Goal: Task Accomplishment & Management: Manage account settings

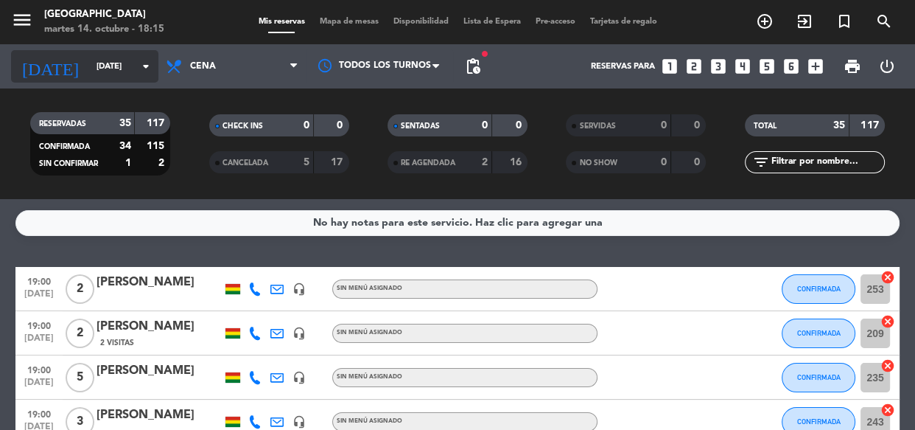
click at [89, 72] on input "[DATE]" at bounding box center [145, 67] width 113 height 24
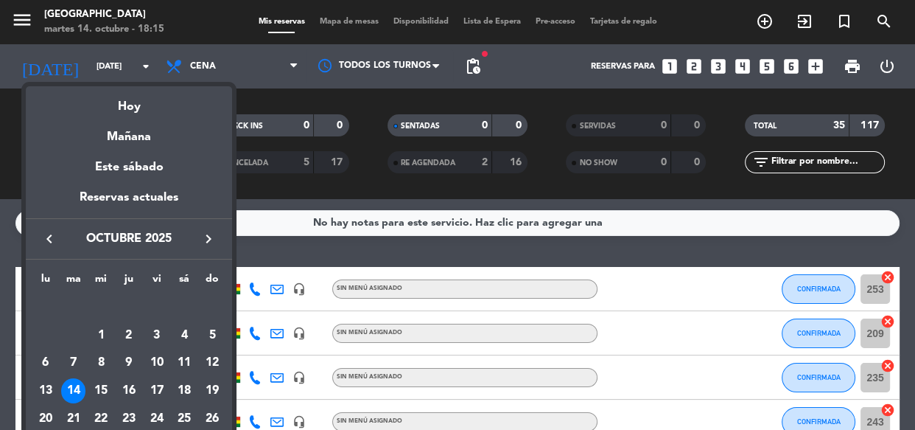
click at [0, 159] on div at bounding box center [457, 215] width 915 height 430
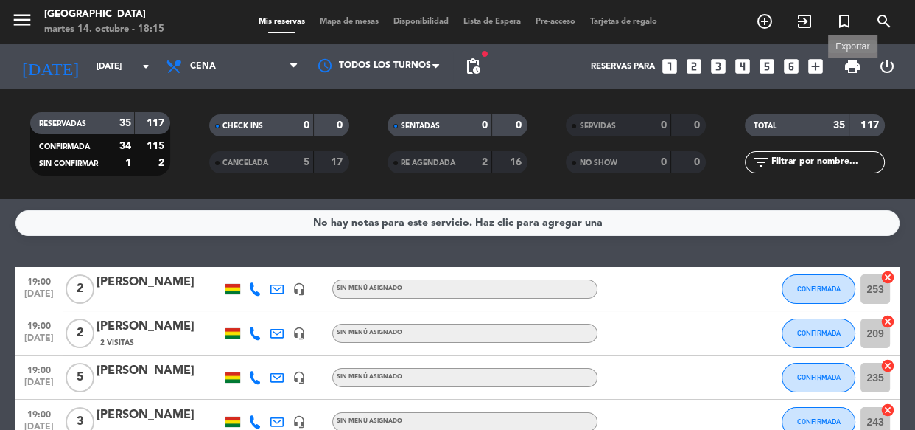
click at [854, 63] on span "print" at bounding box center [853, 66] width 18 height 18
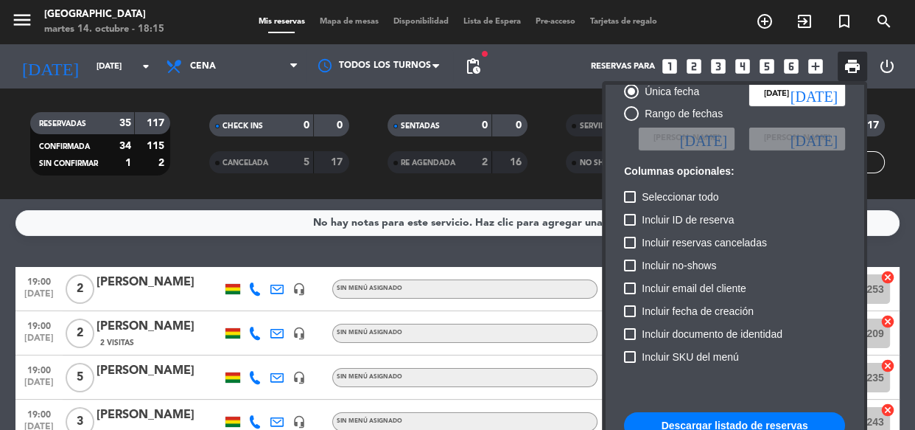
scroll to position [89, 0]
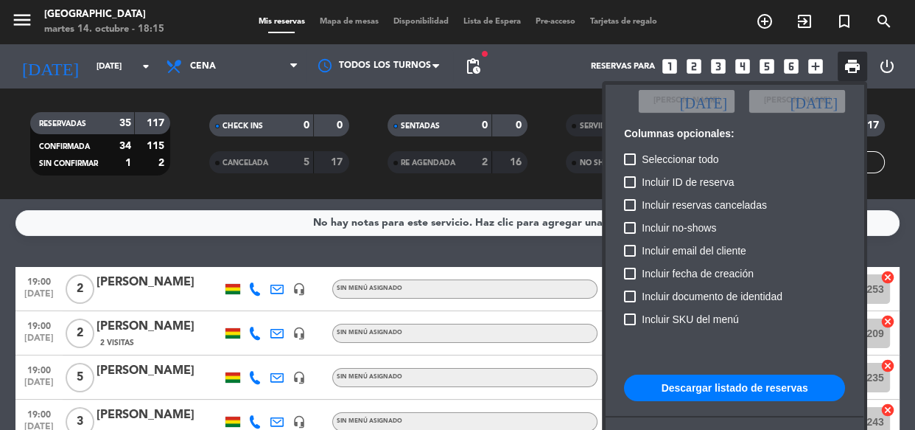
click at [699, 382] on button "Descargar listado de reservas" at bounding box center [734, 387] width 221 height 27
click at [18, 243] on div at bounding box center [457, 215] width 915 height 430
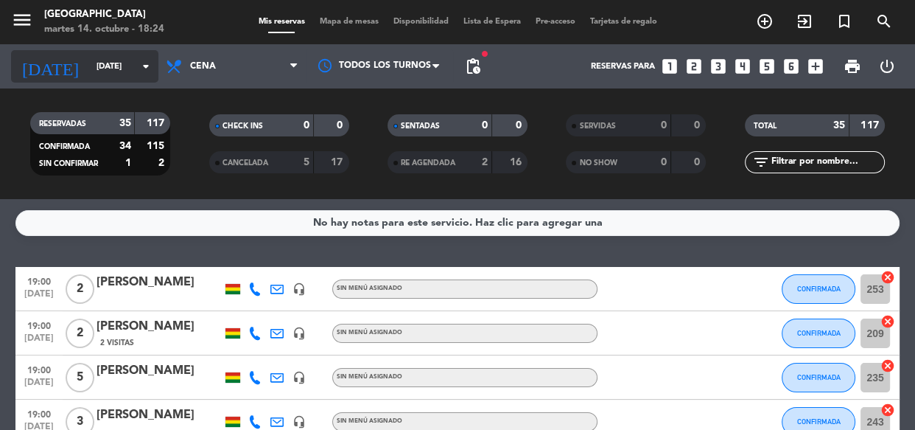
click at [120, 66] on input "[DATE]" at bounding box center [145, 67] width 113 height 24
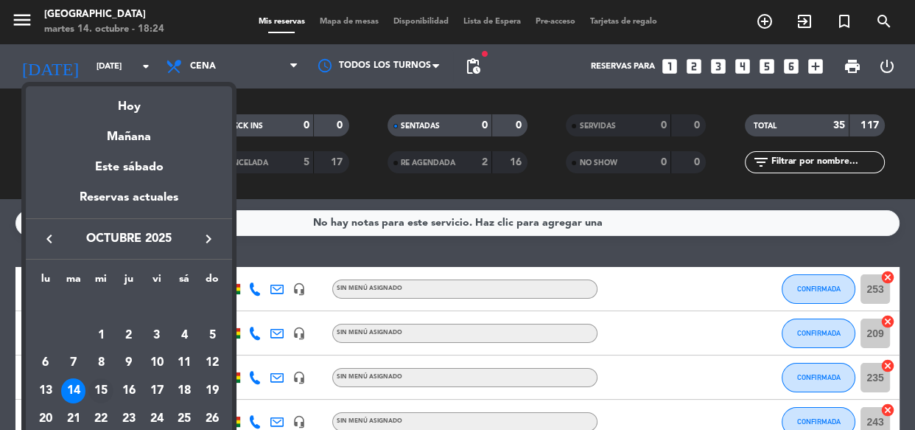
click at [108, 390] on div "15" at bounding box center [100, 390] width 25 height 25
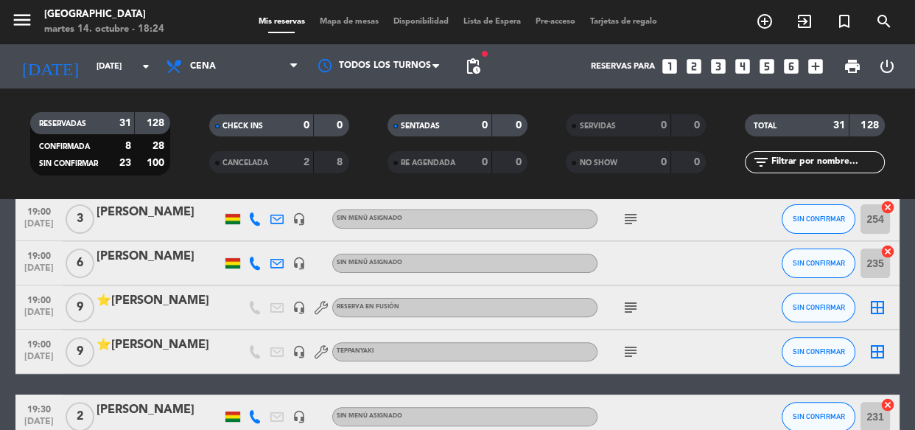
scroll to position [536, 0]
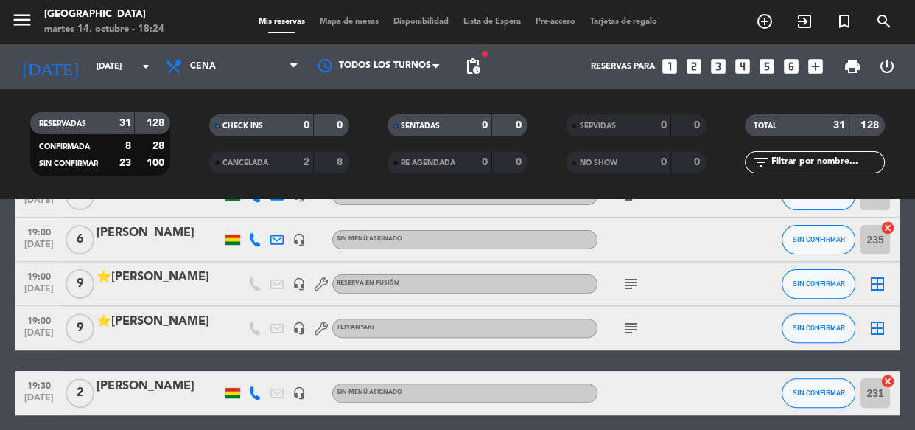
click at [632, 284] on icon "subject" at bounding box center [631, 284] width 18 height 18
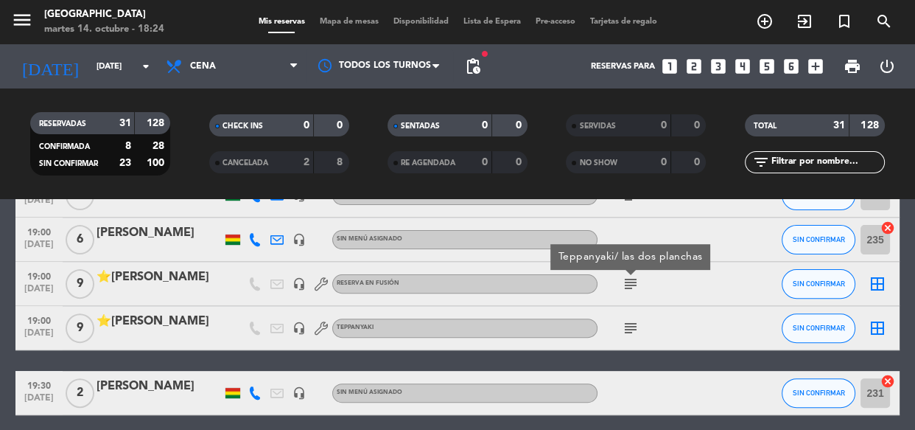
click at [632, 284] on icon "subject" at bounding box center [631, 284] width 18 height 18
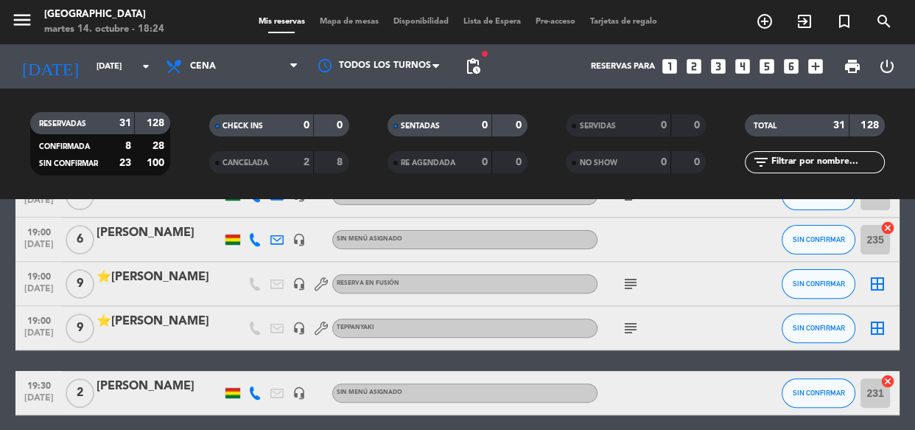
click at [618, 329] on div "subject" at bounding box center [664, 327] width 133 height 43
click at [627, 326] on icon "subject" at bounding box center [631, 328] width 18 height 18
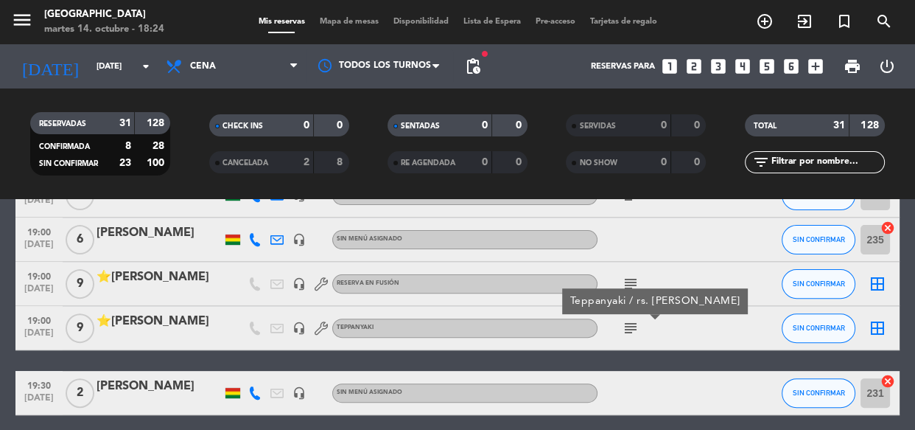
click at [627, 326] on icon "subject" at bounding box center [631, 328] width 18 height 18
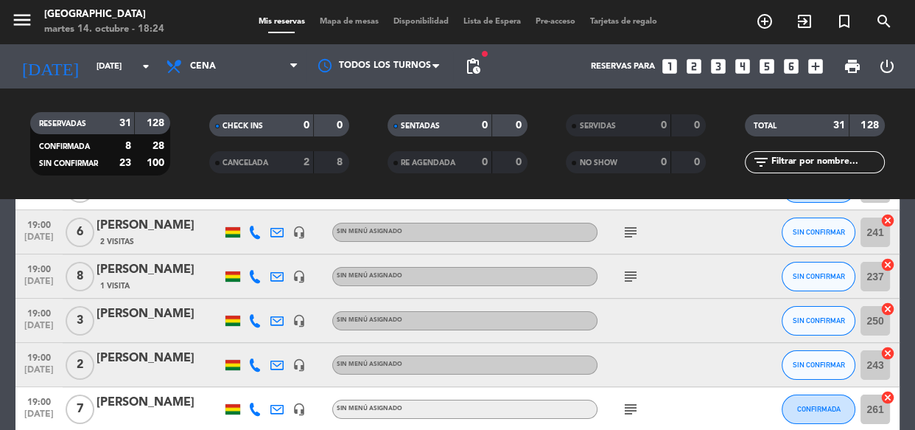
scroll to position [0, 0]
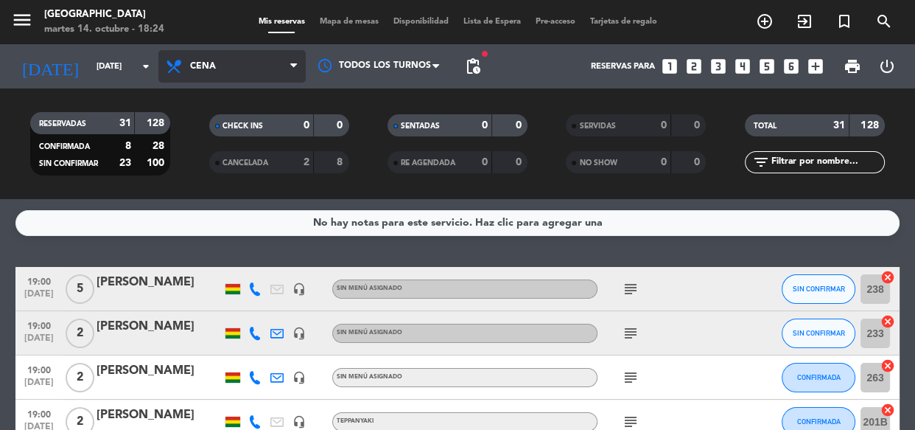
click at [200, 66] on span "Cena" at bounding box center [203, 66] width 26 height 10
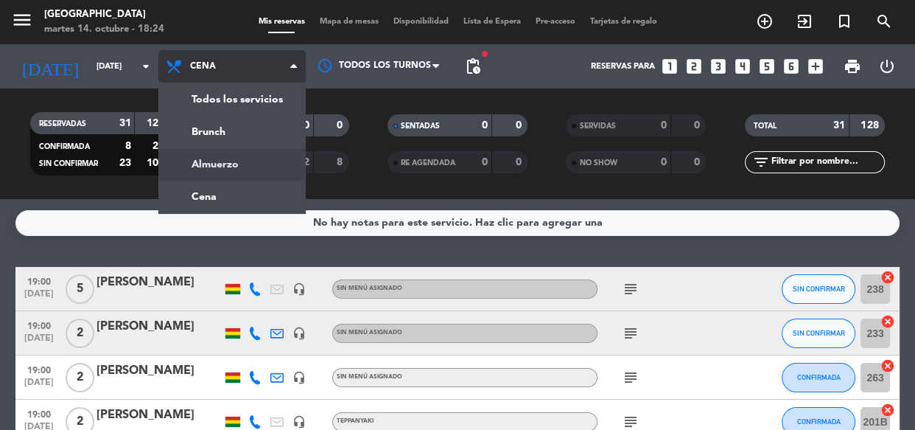
click at [224, 164] on div "menu Jardín de Asia martes 14. octubre - 18:24 Mis reservas Mapa de mesas Dispo…" at bounding box center [457, 99] width 915 height 199
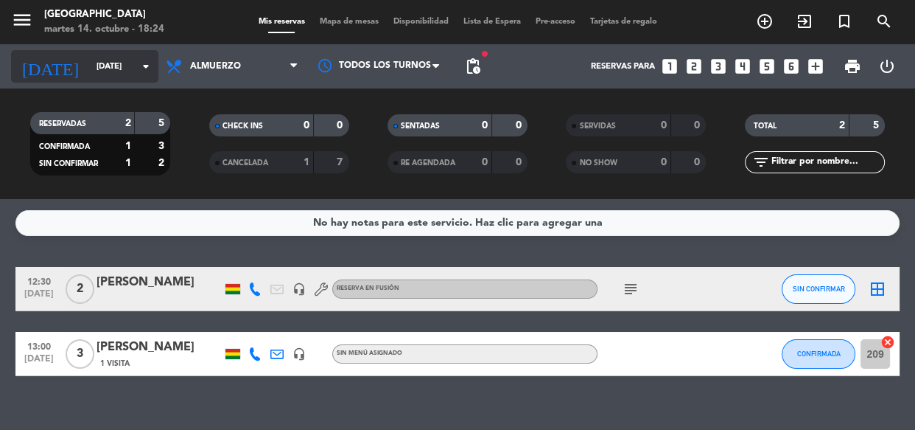
click at [97, 71] on input "mié. 15 oct." at bounding box center [145, 67] width 113 height 24
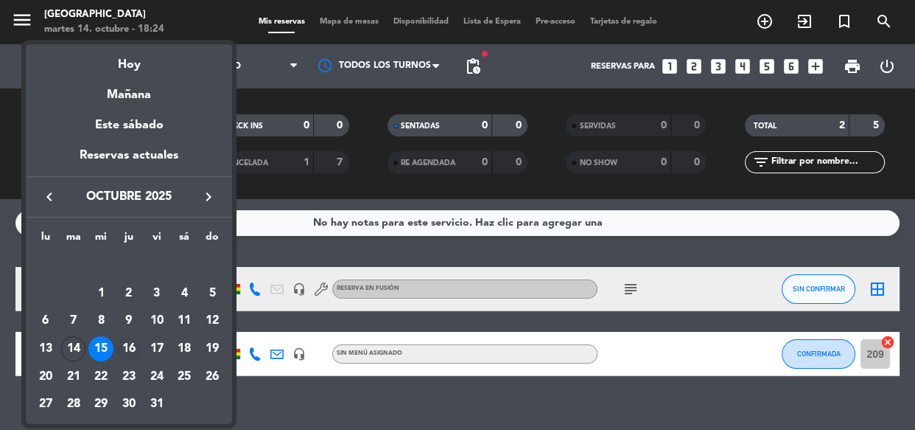
click at [134, 346] on div "16" at bounding box center [128, 348] width 25 height 25
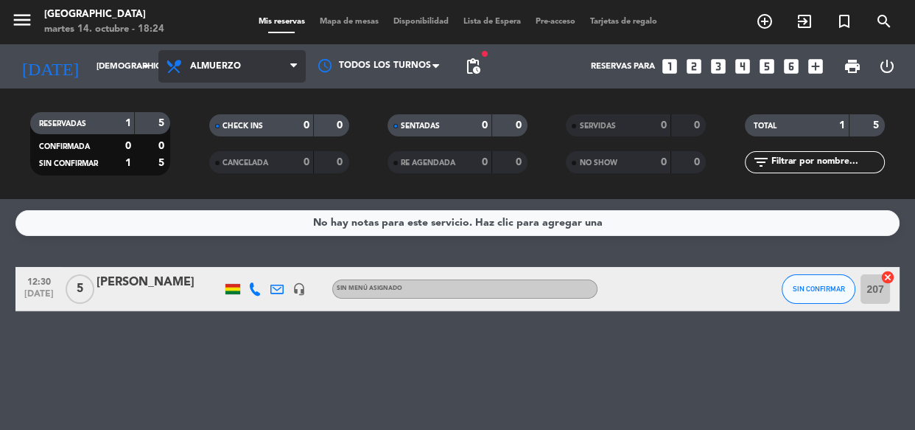
click at [237, 59] on span "Almuerzo" at bounding box center [231, 66] width 147 height 32
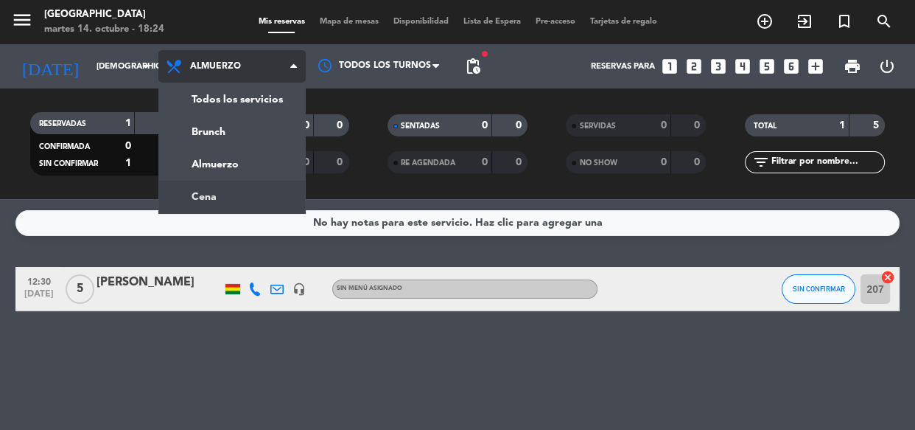
click at [223, 195] on div "menu Jardín de Asia martes 14. octubre - 18:24 Mis reservas Mapa de mesas Dispo…" at bounding box center [457, 99] width 915 height 199
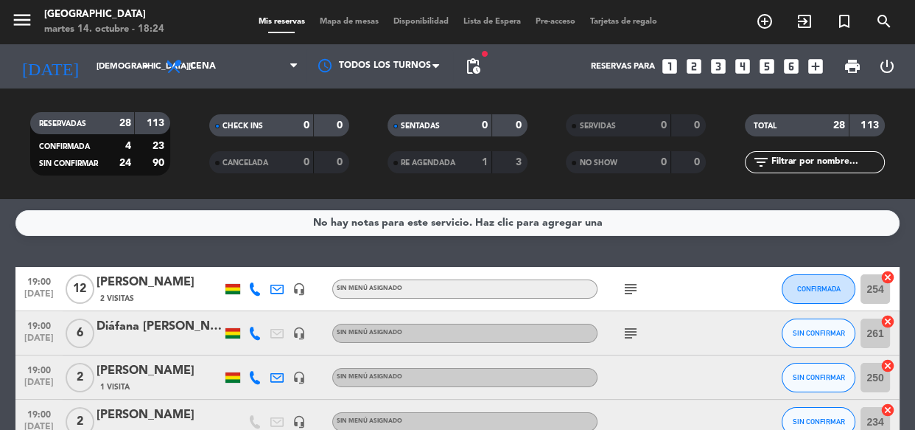
click at [627, 284] on icon "subject" at bounding box center [631, 289] width 18 height 18
click at [633, 333] on icon "subject" at bounding box center [631, 333] width 18 height 18
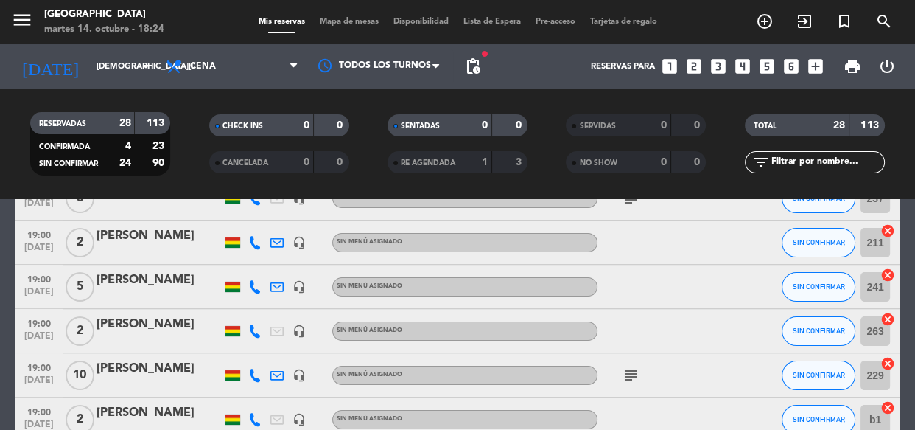
scroll to position [335, 0]
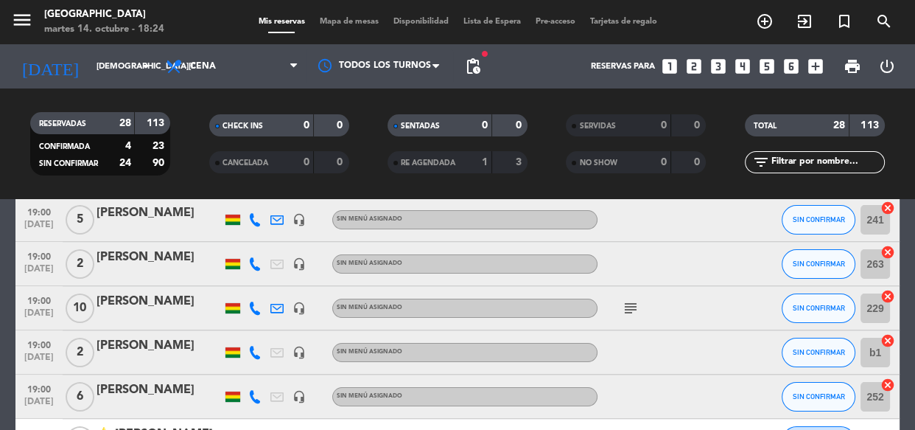
click at [640, 309] on span "subject" at bounding box center [631, 308] width 22 height 18
click at [632, 310] on icon "subject" at bounding box center [631, 308] width 18 height 18
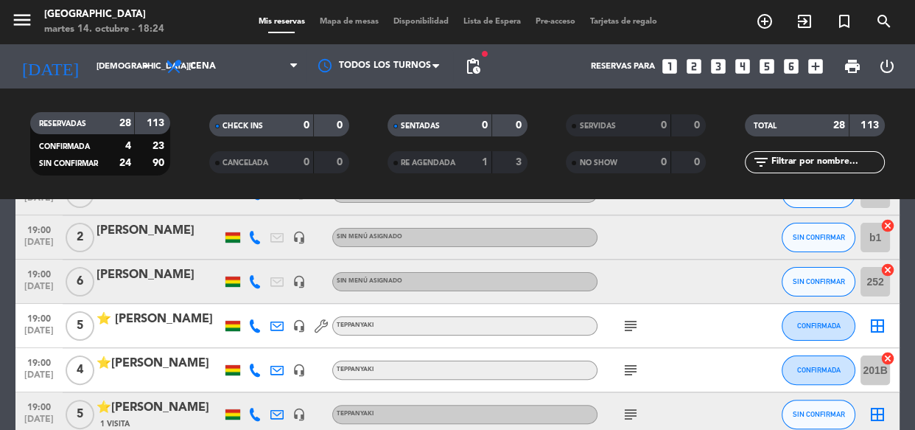
scroll to position [469, 0]
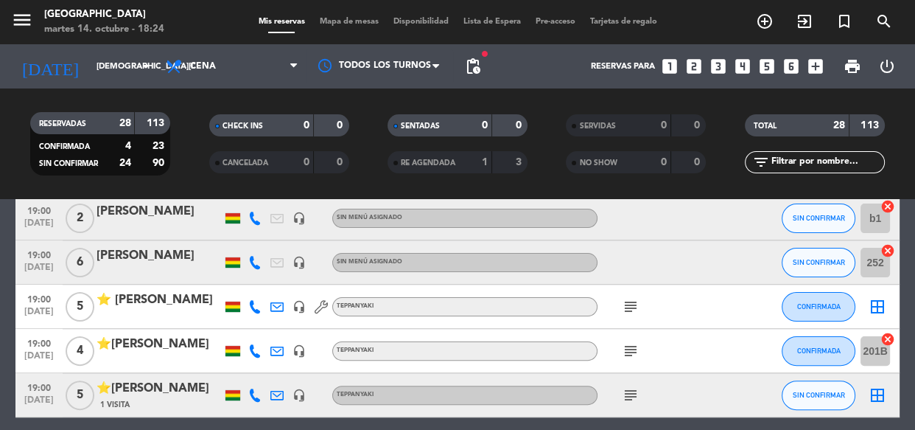
click at [626, 310] on icon "subject" at bounding box center [631, 307] width 18 height 18
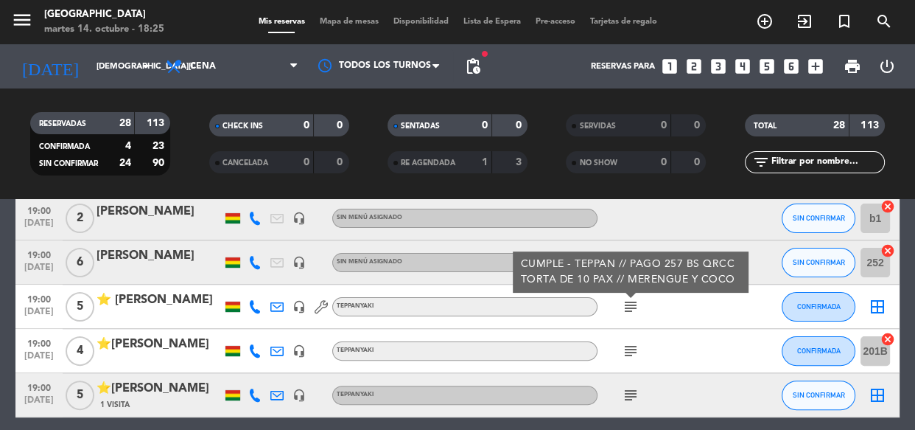
click at [620, 352] on span "subject" at bounding box center [631, 351] width 22 height 18
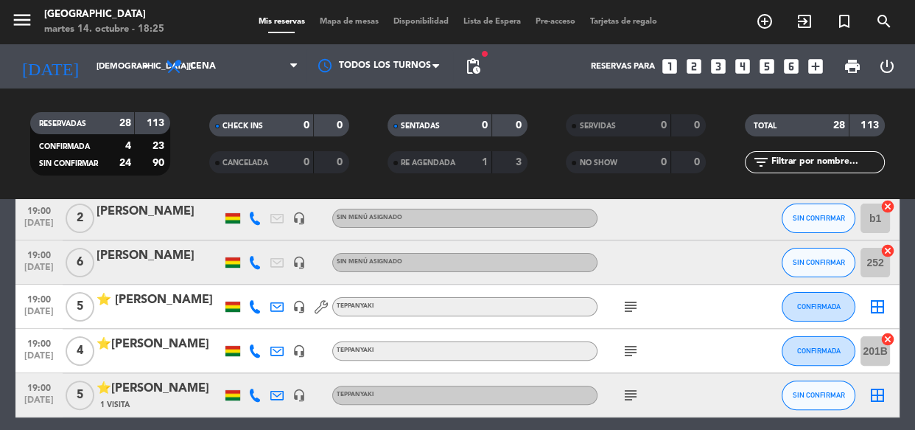
click at [623, 352] on icon "subject" at bounding box center [631, 351] width 18 height 18
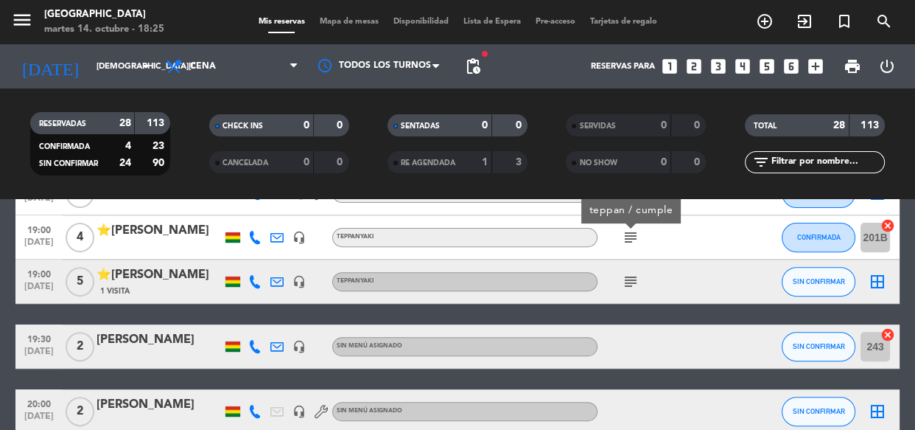
scroll to position [603, 0]
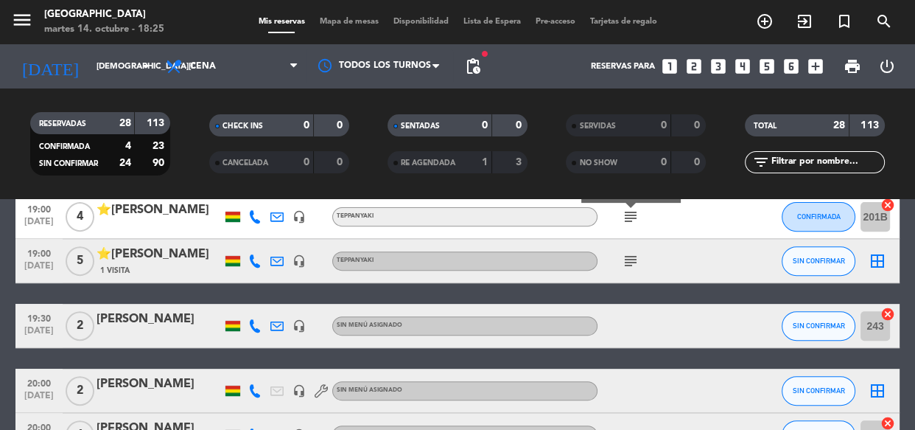
click at [629, 260] on icon "subject" at bounding box center [631, 261] width 18 height 18
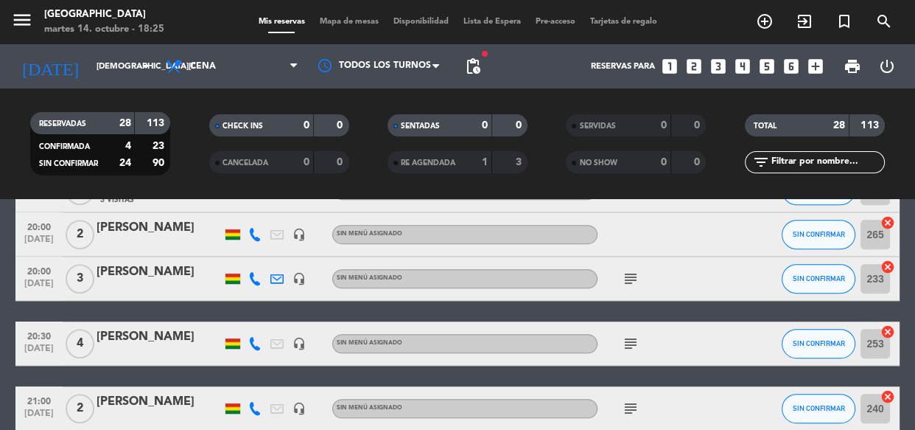
scroll to position [870, 0]
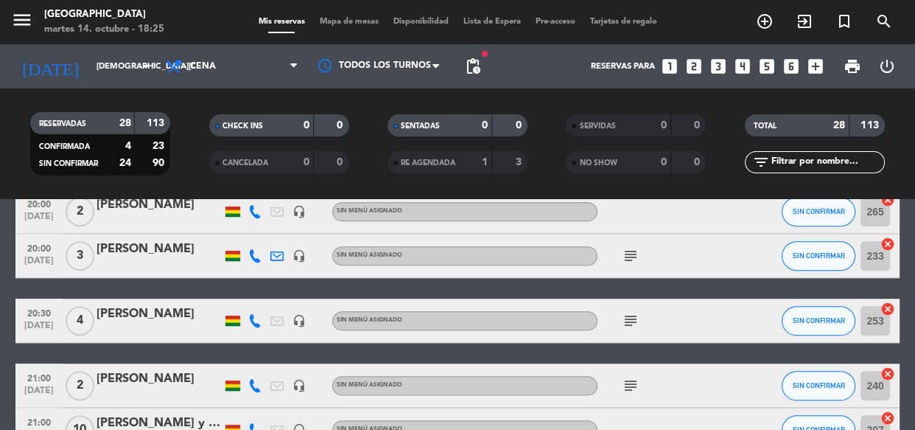
click at [623, 262] on icon "subject" at bounding box center [631, 256] width 18 height 18
click at [626, 256] on icon "subject" at bounding box center [631, 256] width 18 height 18
click at [629, 318] on icon "subject" at bounding box center [631, 321] width 18 height 18
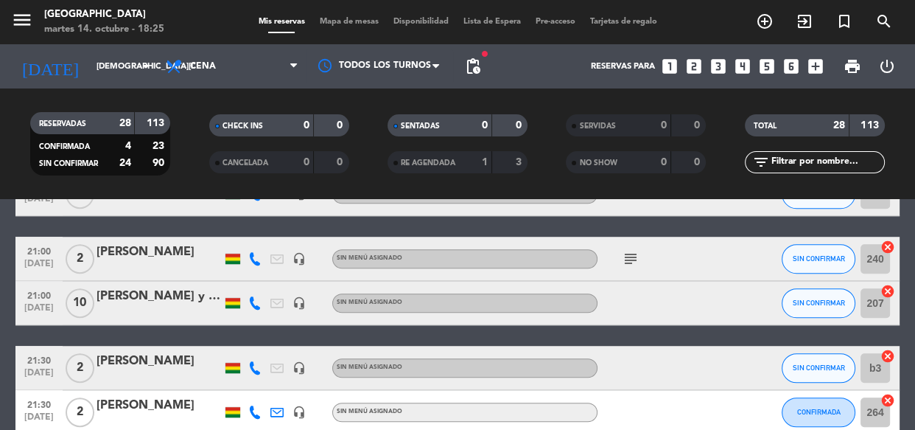
scroll to position [1004, 0]
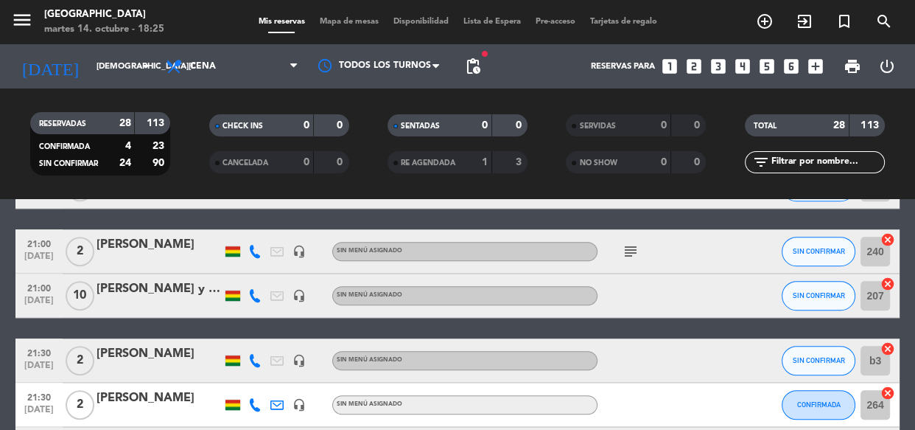
click at [628, 251] on icon "subject" at bounding box center [631, 251] width 18 height 18
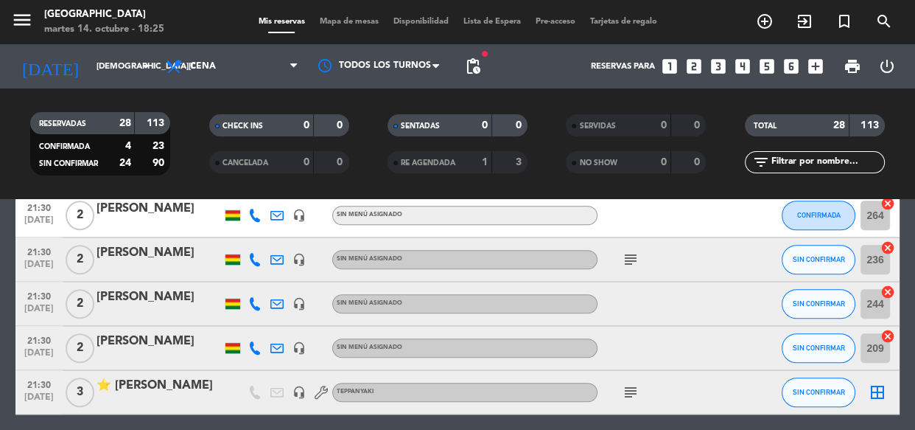
scroll to position [1206, 0]
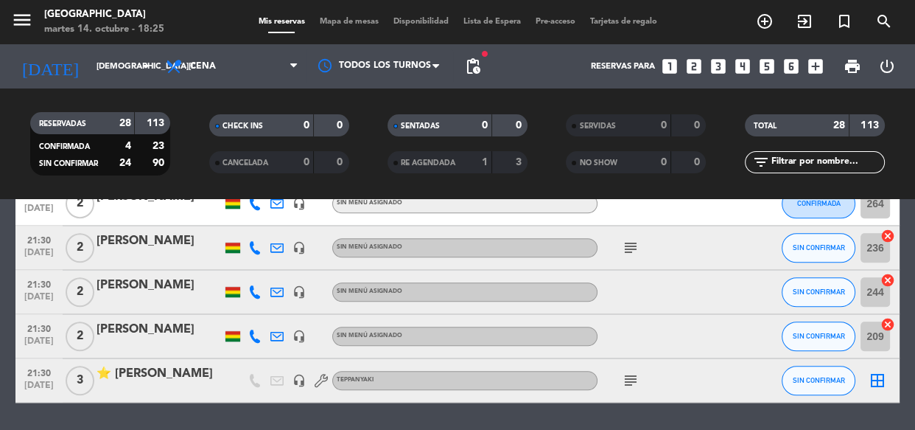
click at [629, 247] on icon "subject" at bounding box center [631, 248] width 18 height 18
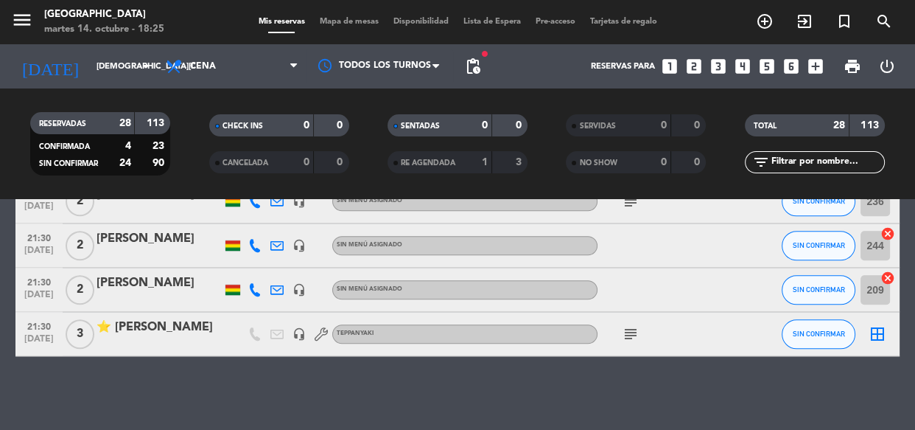
click at [626, 333] on icon "subject" at bounding box center [631, 334] width 18 height 18
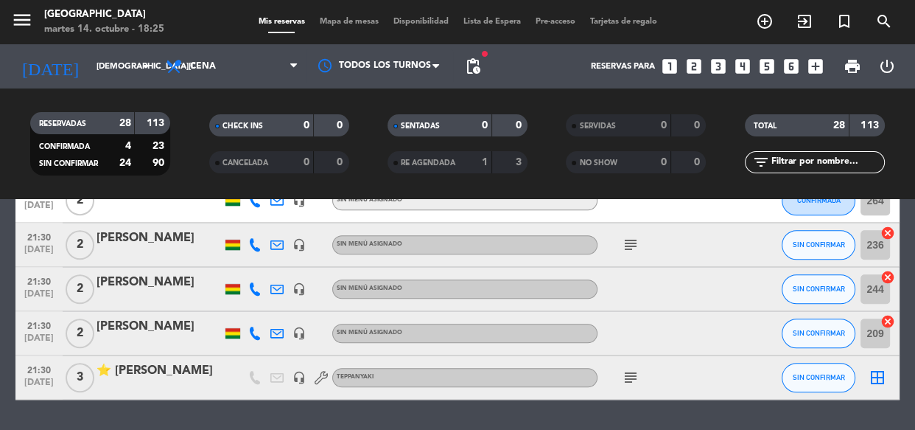
scroll to position [1185, 0]
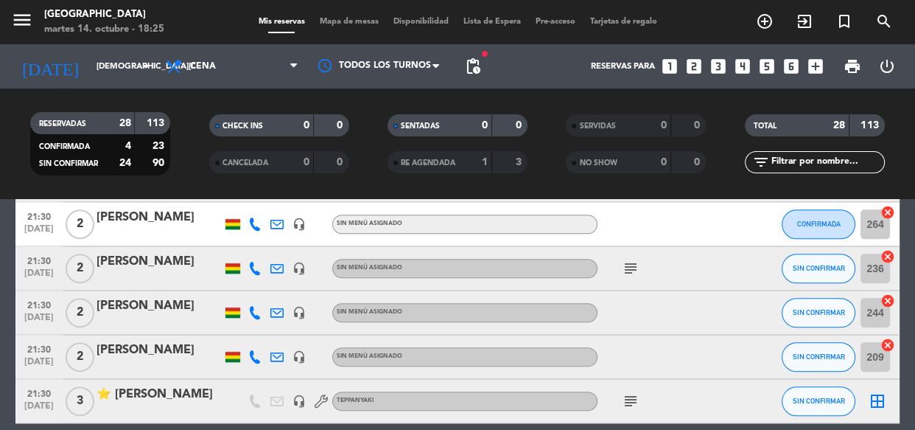
click at [630, 268] on icon "subject" at bounding box center [631, 268] width 18 height 18
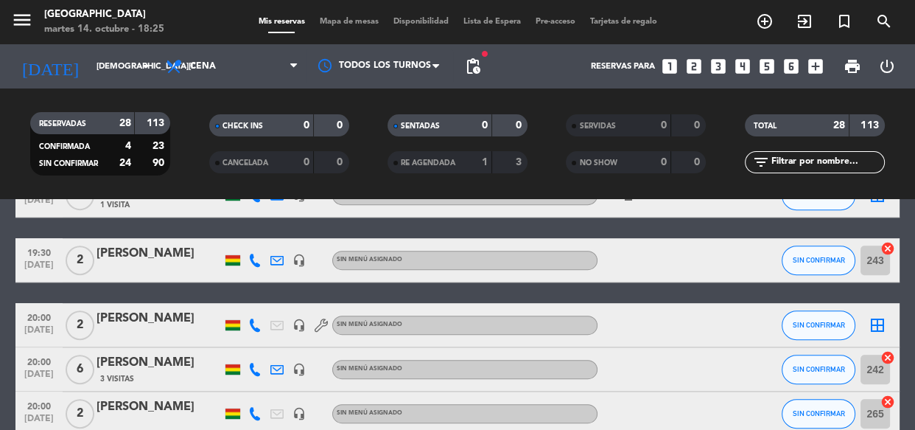
scroll to position [515, 0]
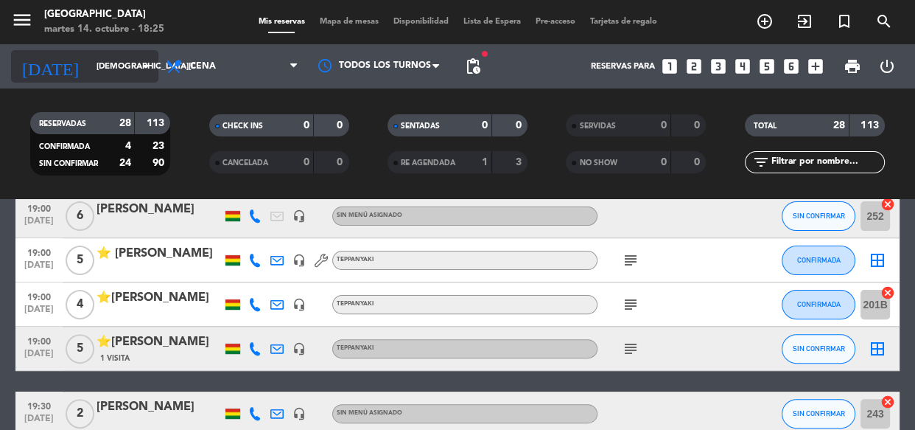
click at [146, 60] on icon "arrow_drop_down" at bounding box center [146, 66] width 18 height 18
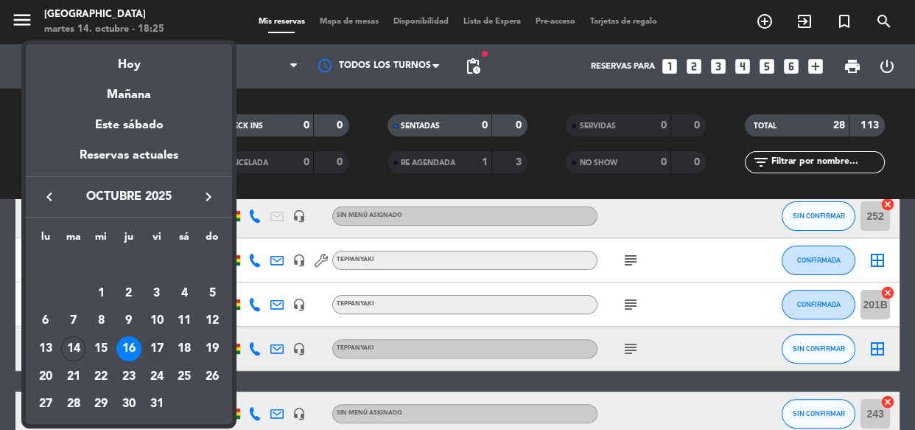
drag, startPoint x: 163, startPoint y: 338, endPoint x: 156, endPoint y: 354, distance: 17.8
click at [156, 350] on div "17" at bounding box center [156, 348] width 25 height 25
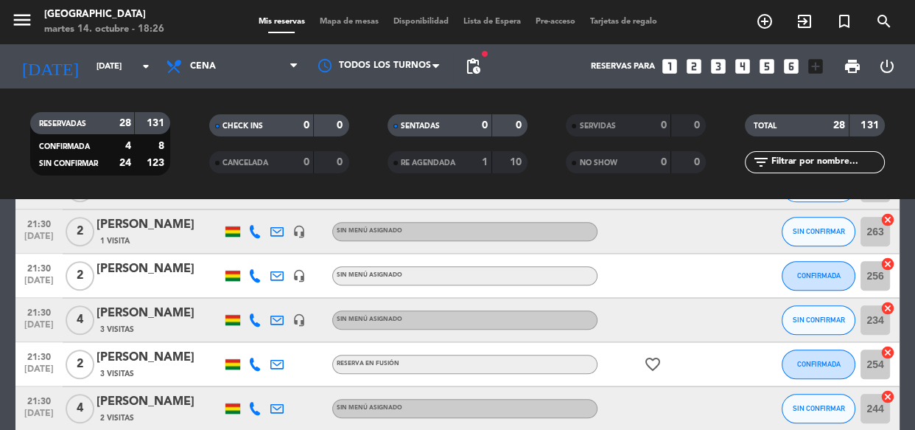
scroll to position [1030, 0]
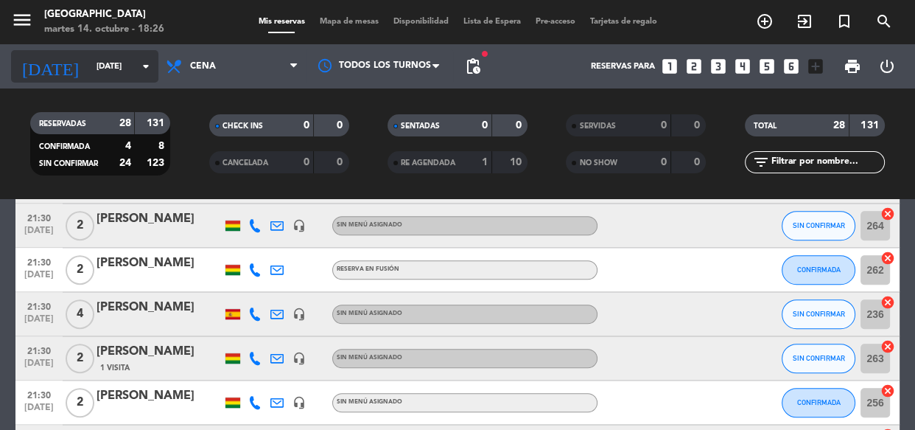
click at [116, 73] on input "vie. 17 oct." at bounding box center [145, 67] width 113 height 24
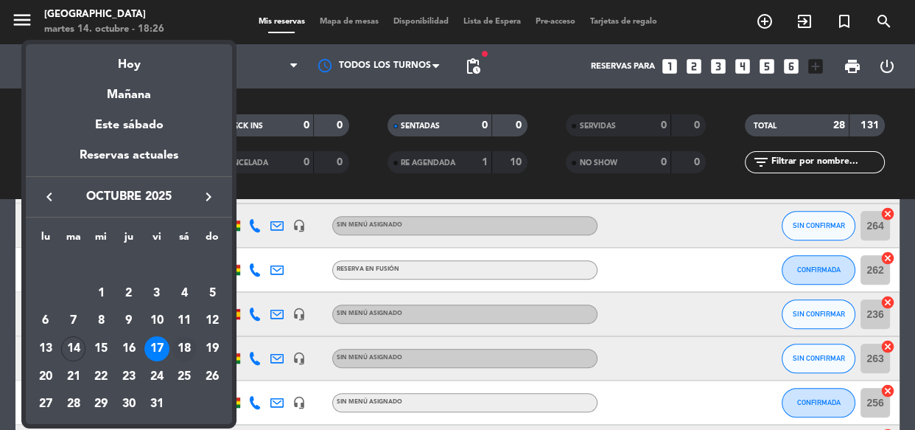
click at [182, 351] on div "18" at bounding box center [184, 348] width 25 height 25
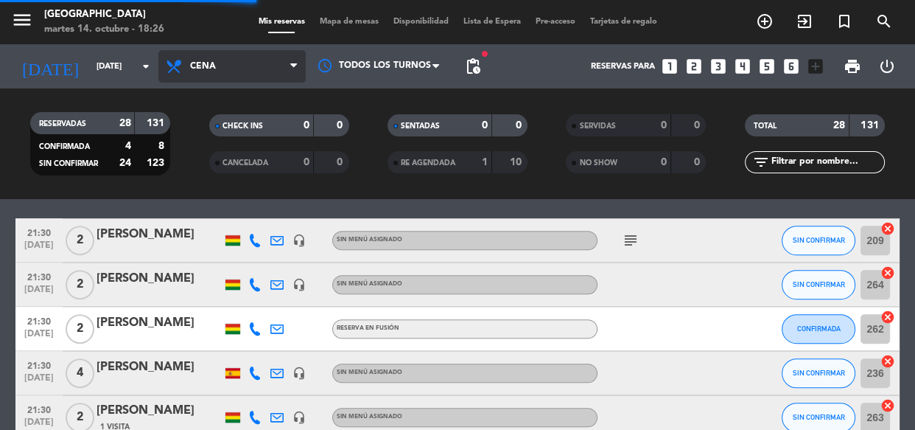
scroll to position [1089, 0]
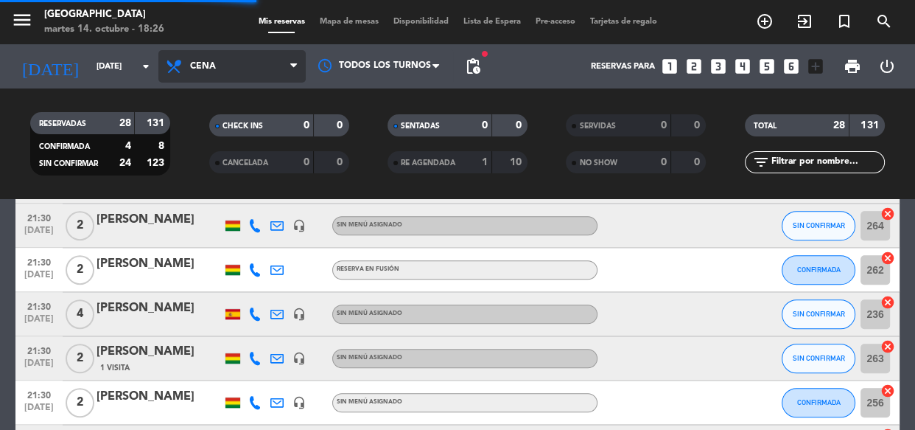
click at [221, 72] on span "Cena" at bounding box center [231, 66] width 147 height 32
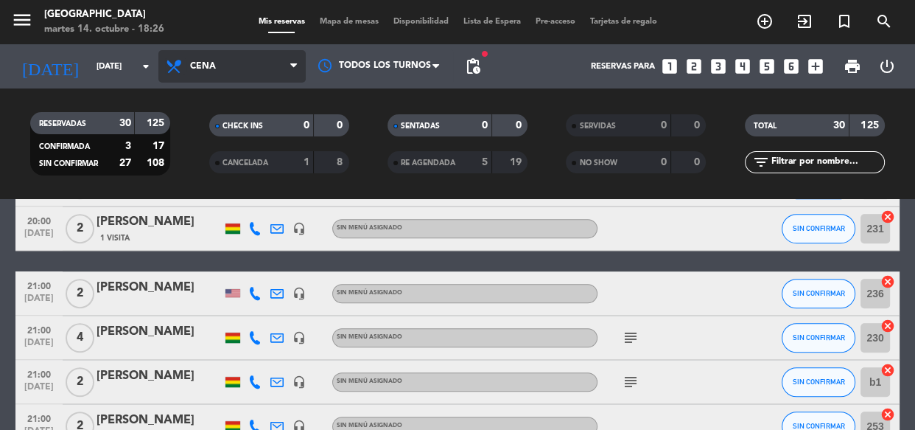
click at [184, 68] on icon at bounding box center [175, 66] width 21 height 18
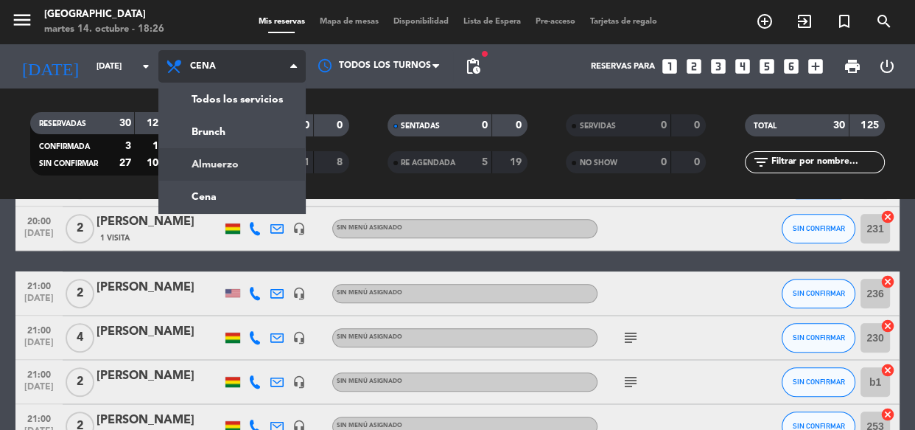
click at [236, 169] on div "menu Jardín de Asia martes 14. octubre - 18:26 Mis reservas Mapa de mesas Dispo…" at bounding box center [457, 99] width 915 height 199
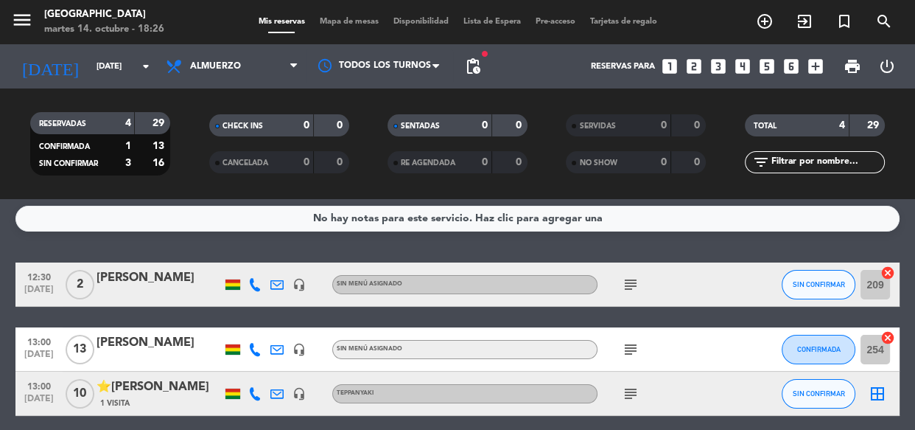
scroll to position [0, 0]
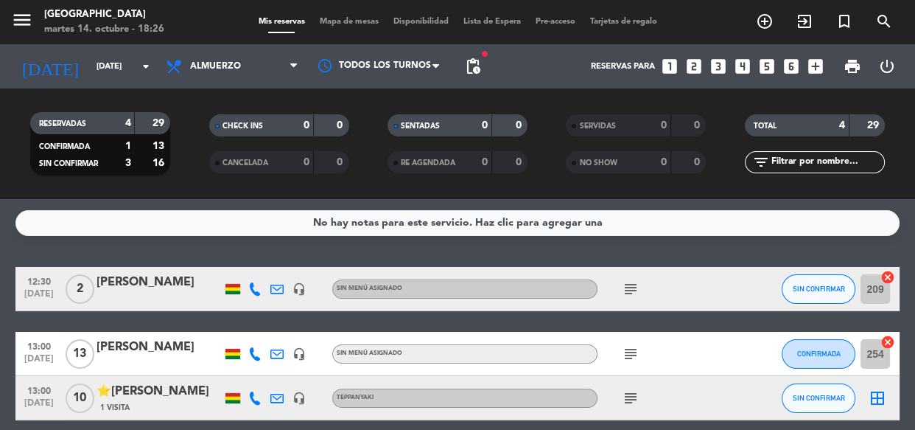
click at [629, 398] on icon "subject" at bounding box center [631, 398] width 18 height 18
click at [623, 290] on icon "subject" at bounding box center [631, 289] width 18 height 18
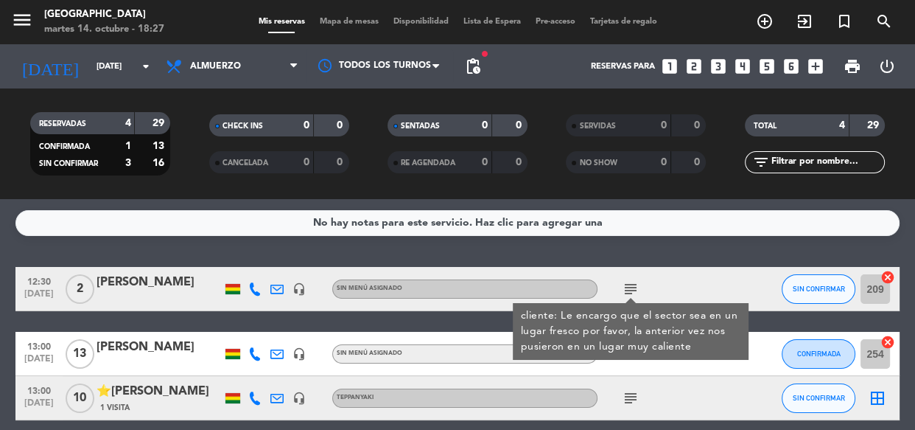
click at [626, 288] on icon "subject" at bounding box center [631, 289] width 18 height 18
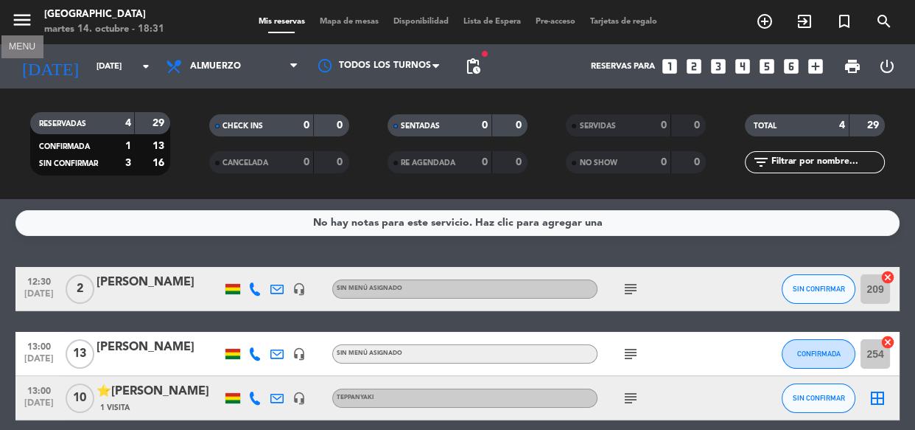
click at [29, 20] on icon "menu" at bounding box center [22, 20] width 22 height 22
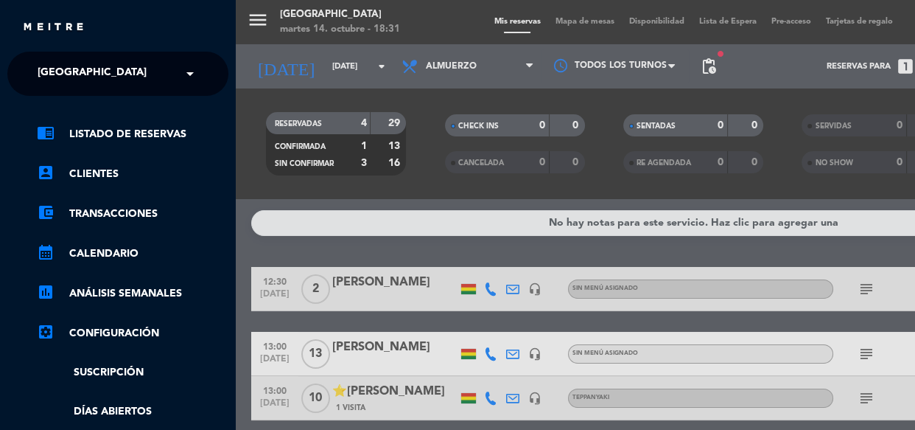
click at [196, 75] on span at bounding box center [193, 73] width 25 height 31
click at [252, 21] on div "menu Jardín de Asia martes 14. octubre - 18:32 Mis reservas Mapa de mesas Dispo…" at bounding box center [693, 215] width 915 height 430
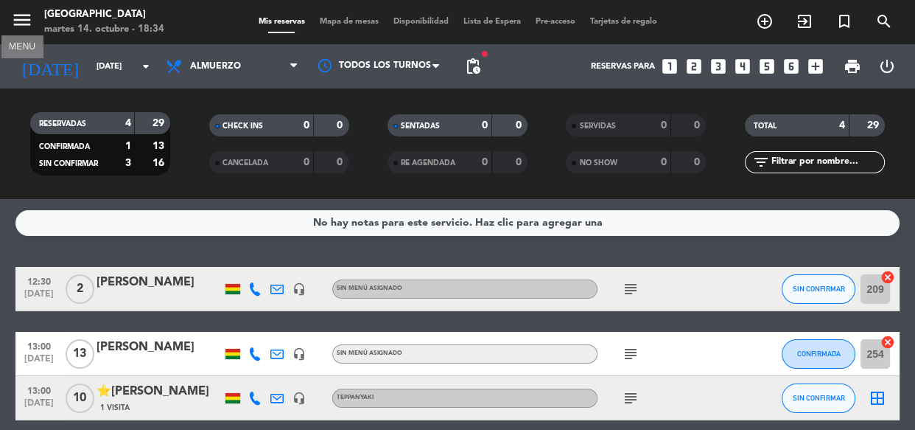
click at [26, 15] on icon "menu" at bounding box center [22, 20] width 22 height 22
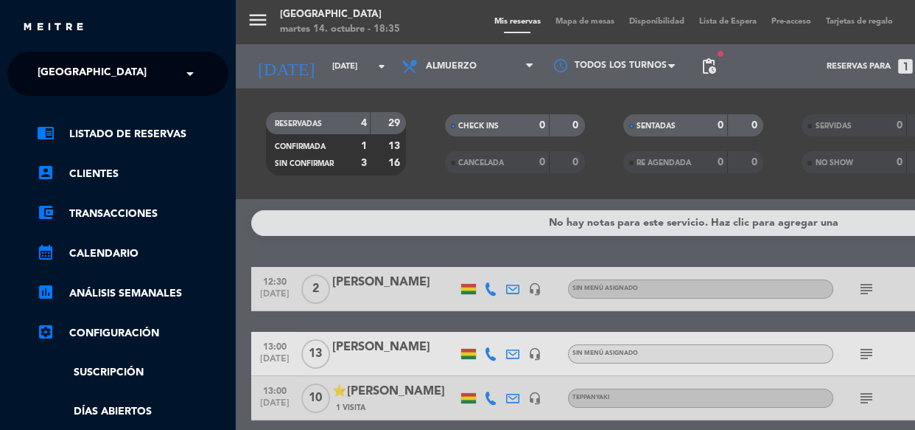
click at [259, 29] on div "menu Jardín de Asia martes 14. octubre - 18:35 Mis reservas Mapa de mesas Dispo…" at bounding box center [693, 215] width 915 height 430
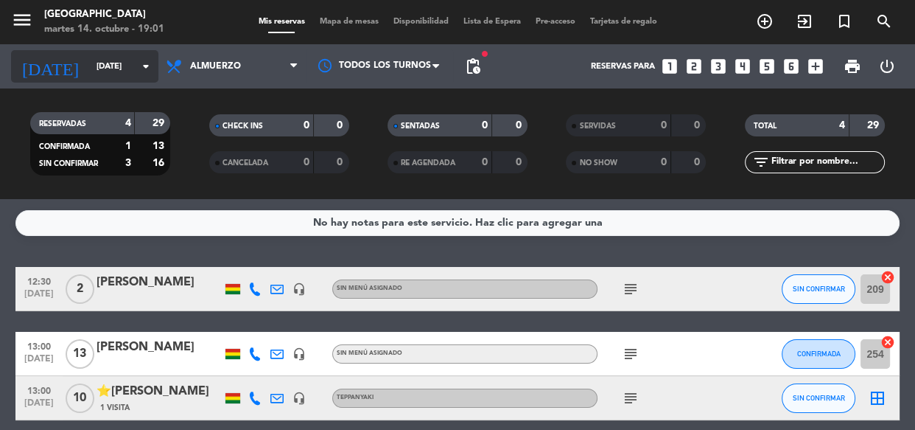
click at [117, 59] on input "sáb. 18 oct." at bounding box center [145, 67] width 113 height 24
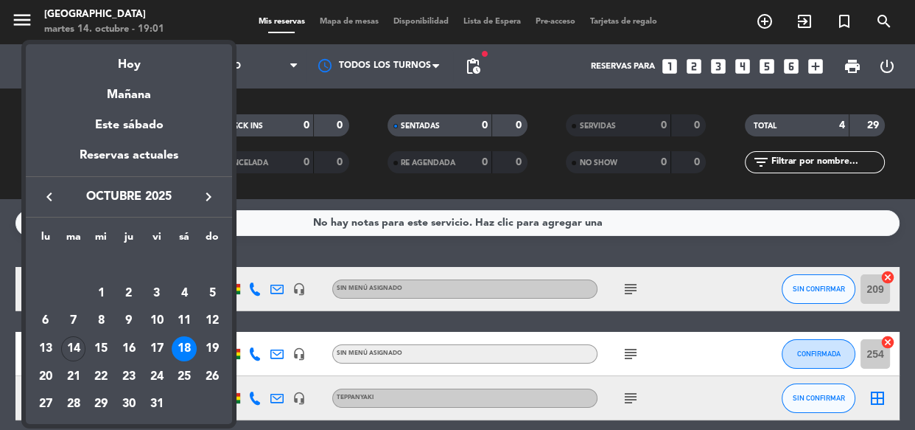
click at [75, 350] on div "14" at bounding box center [73, 348] width 25 height 25
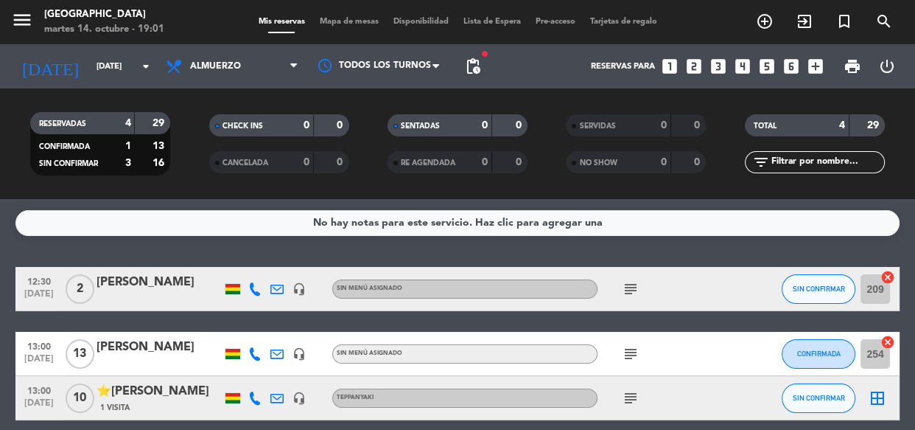
type input "[DATE]"
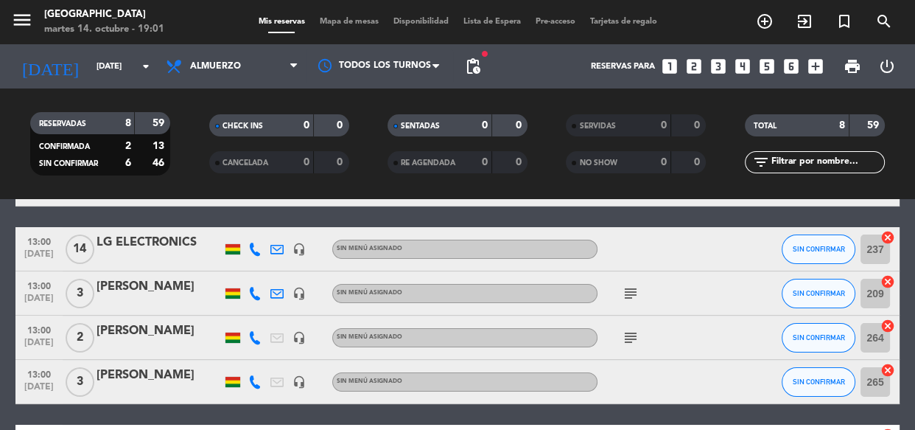
scroll to position [66, 0]
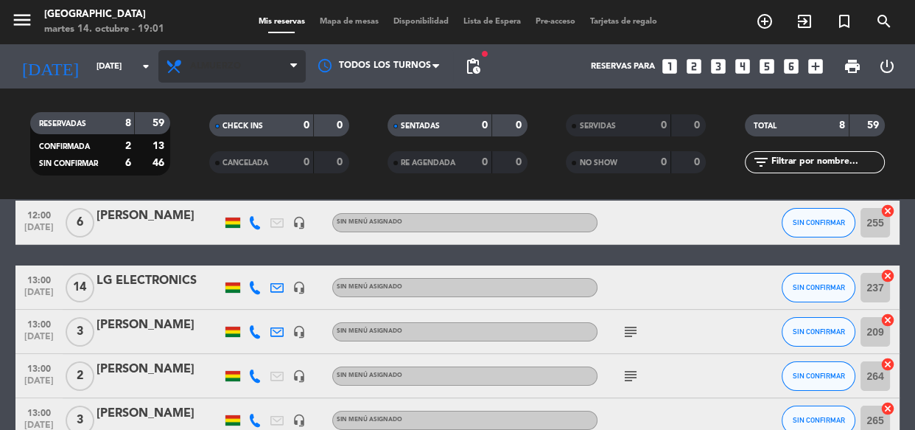
click at [223, 69] on span "Almuerzo" at bounding box center [215, 66] width 51 height 10
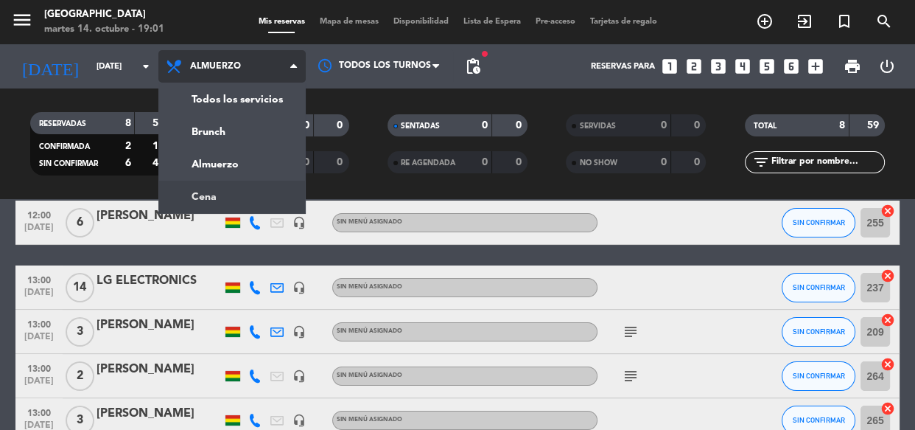
click at [206, 195] on div "menu Jardín de Asia martes 14. octubre - 19:01 Mis reservas Mapa de mesas Dispo…" at bounding box center [457, 99] width 915 height 199
